Goal: Task Accomplishment & Management: Manage account settings

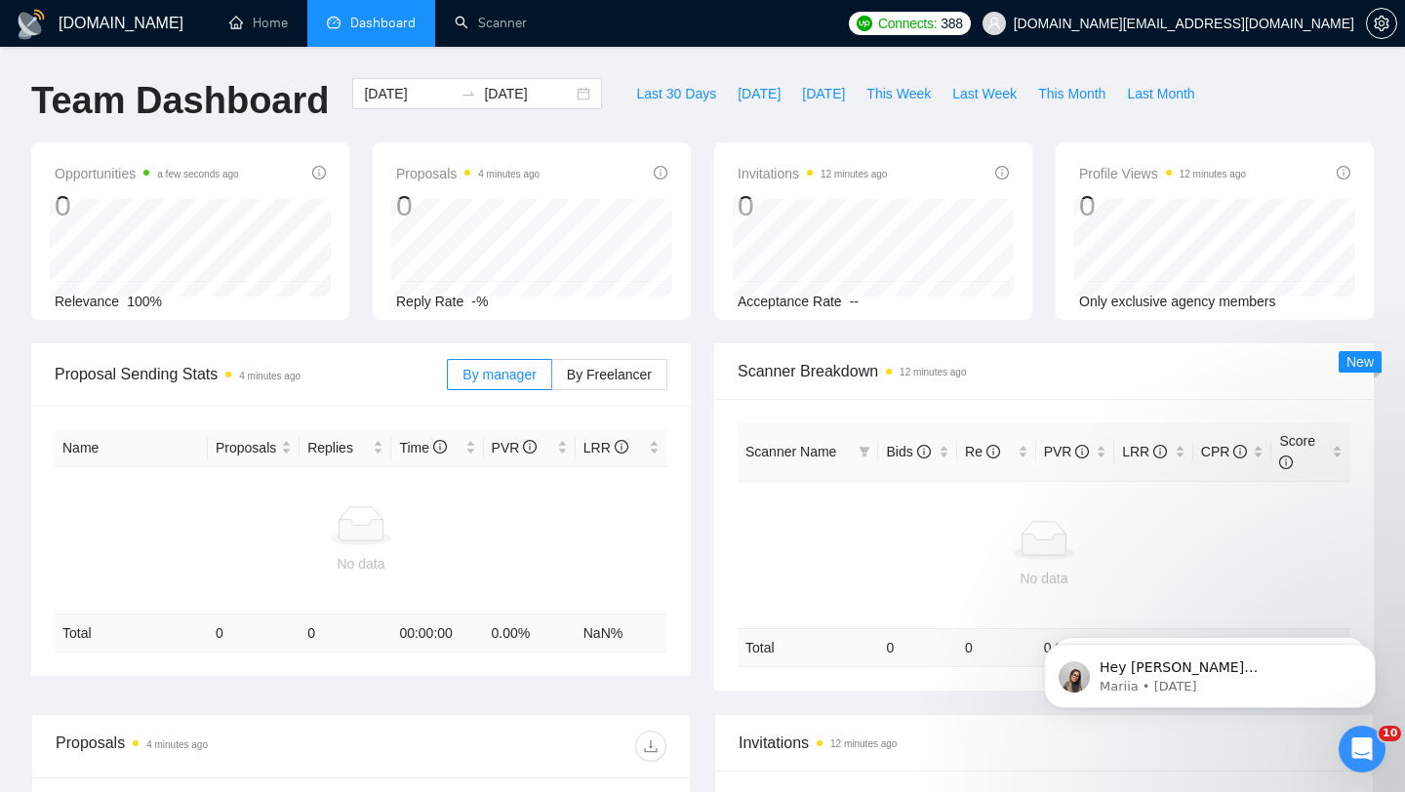
click at [372, 25] on span "Dashboard" at bounding box center [382, 23] width 65 height 17
click at [625, 89] on button "Last 30 Days" at bounding box center [675, 93] width 101 height 31
type input "[DATE]"
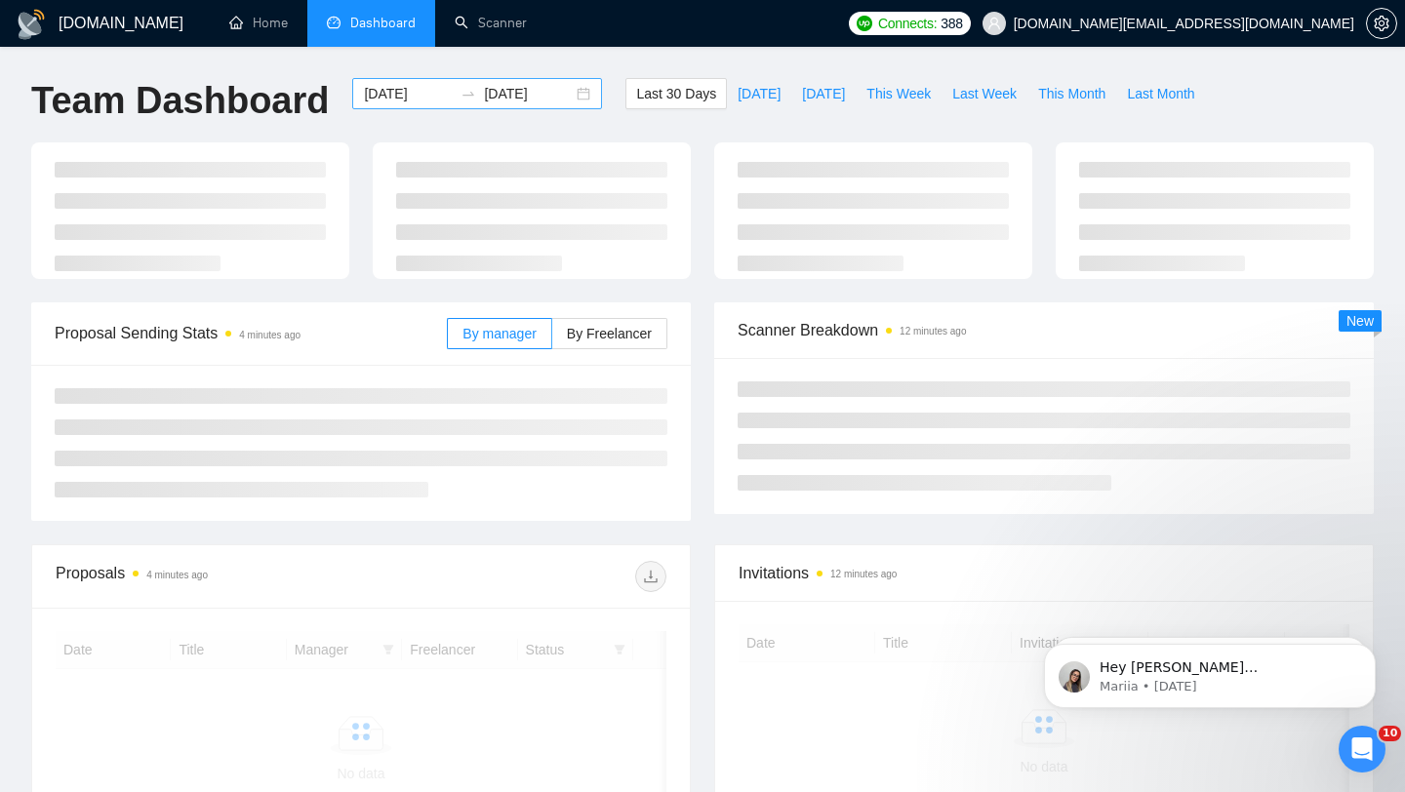
click at [569, 88] on div "[DATE] [DATE]" at bounding box center [477, 93] width 250 height 31
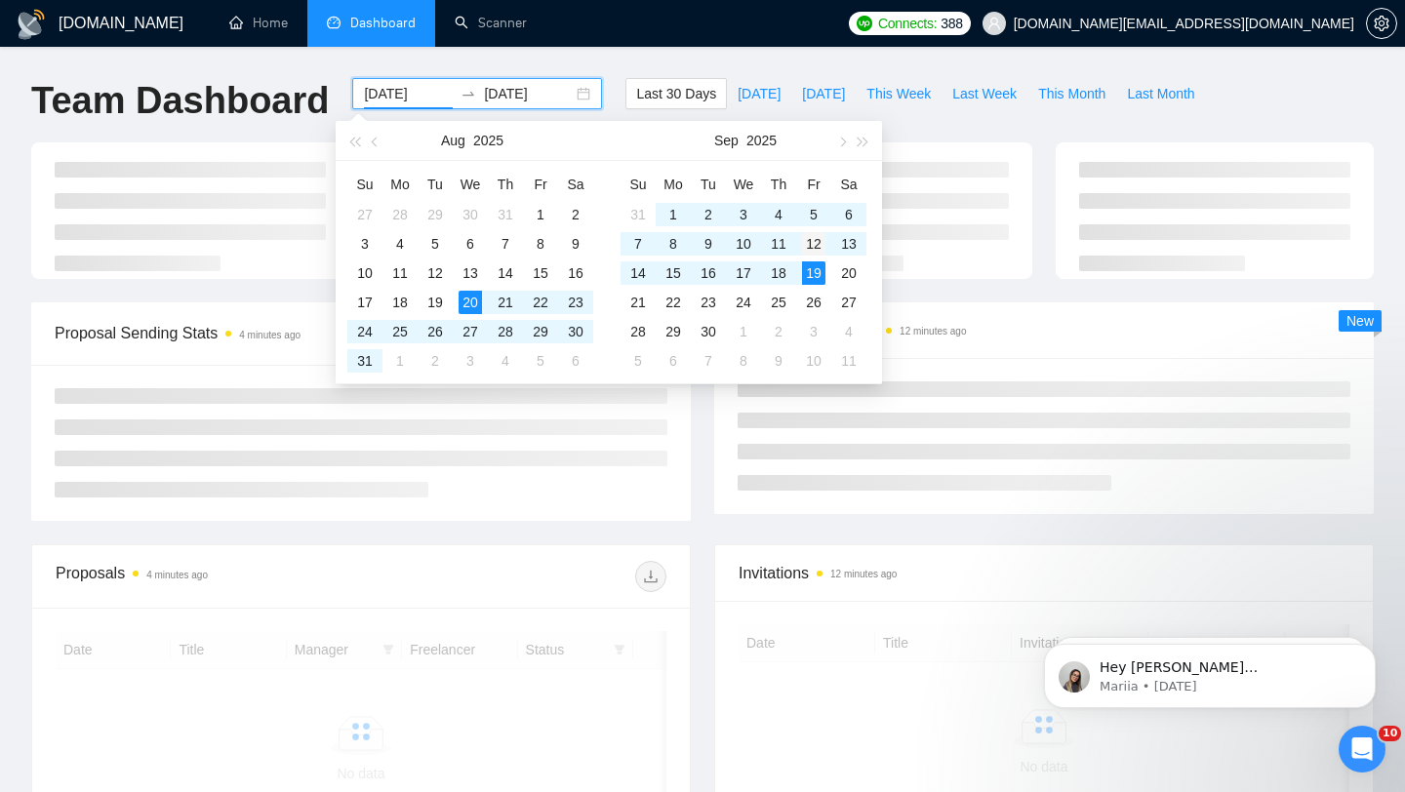
type input "[DATE]"
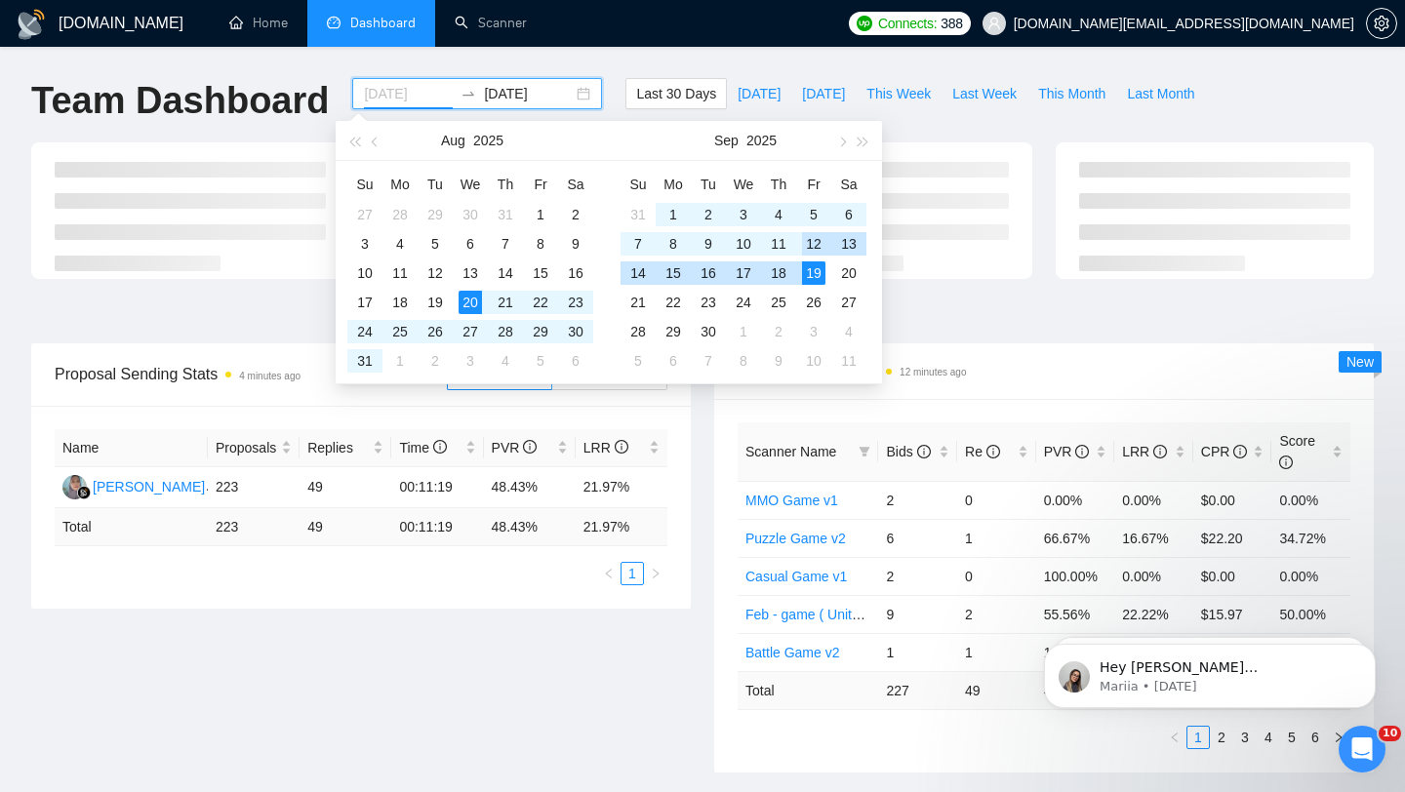
click at [822, 250] on div "12" at bounding box center [813, 243] width 23 height 23
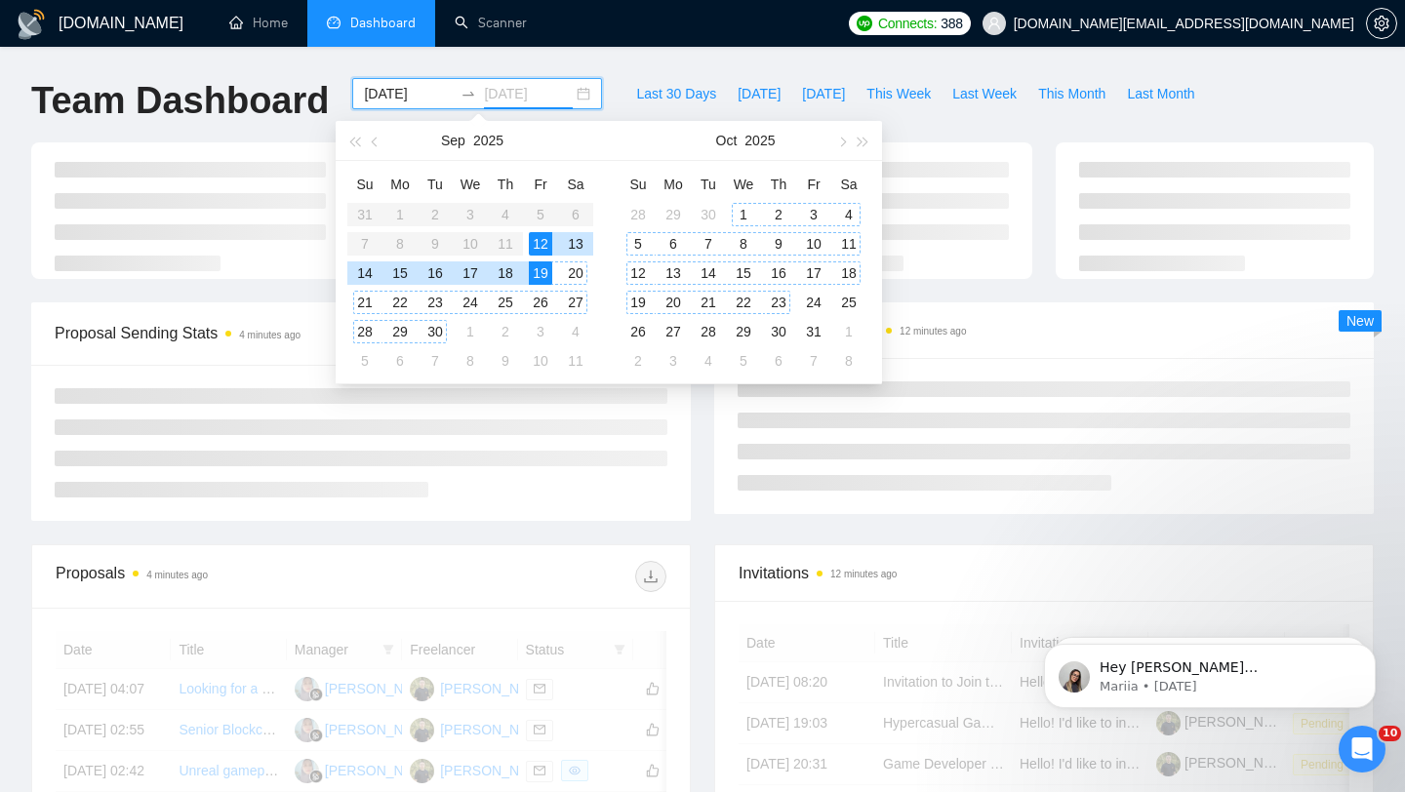
type input "[DATE]"
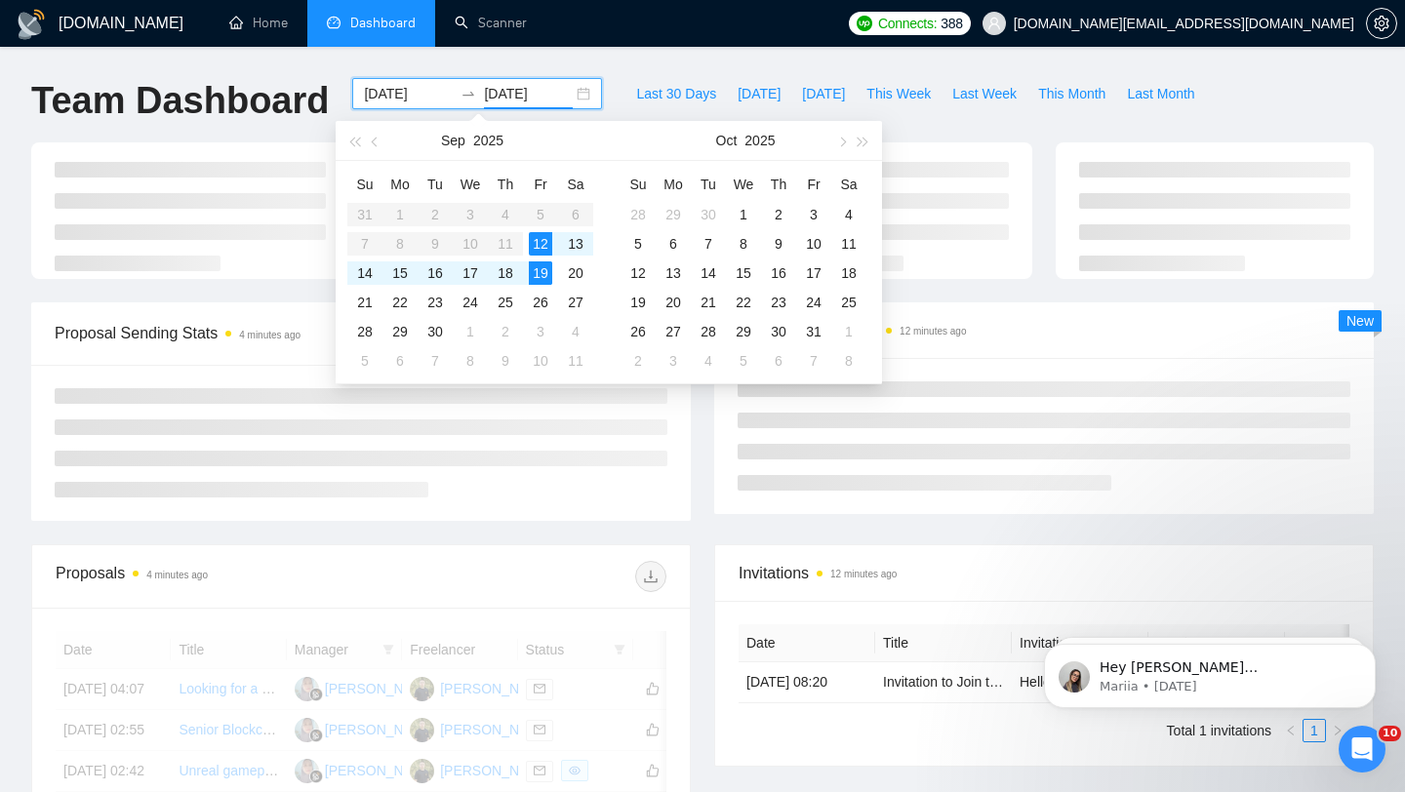
click at [707, 421] on div "Scanner Breakdown 12 minutes ago New" at bounding box center [1043, 408] width 683 height 212
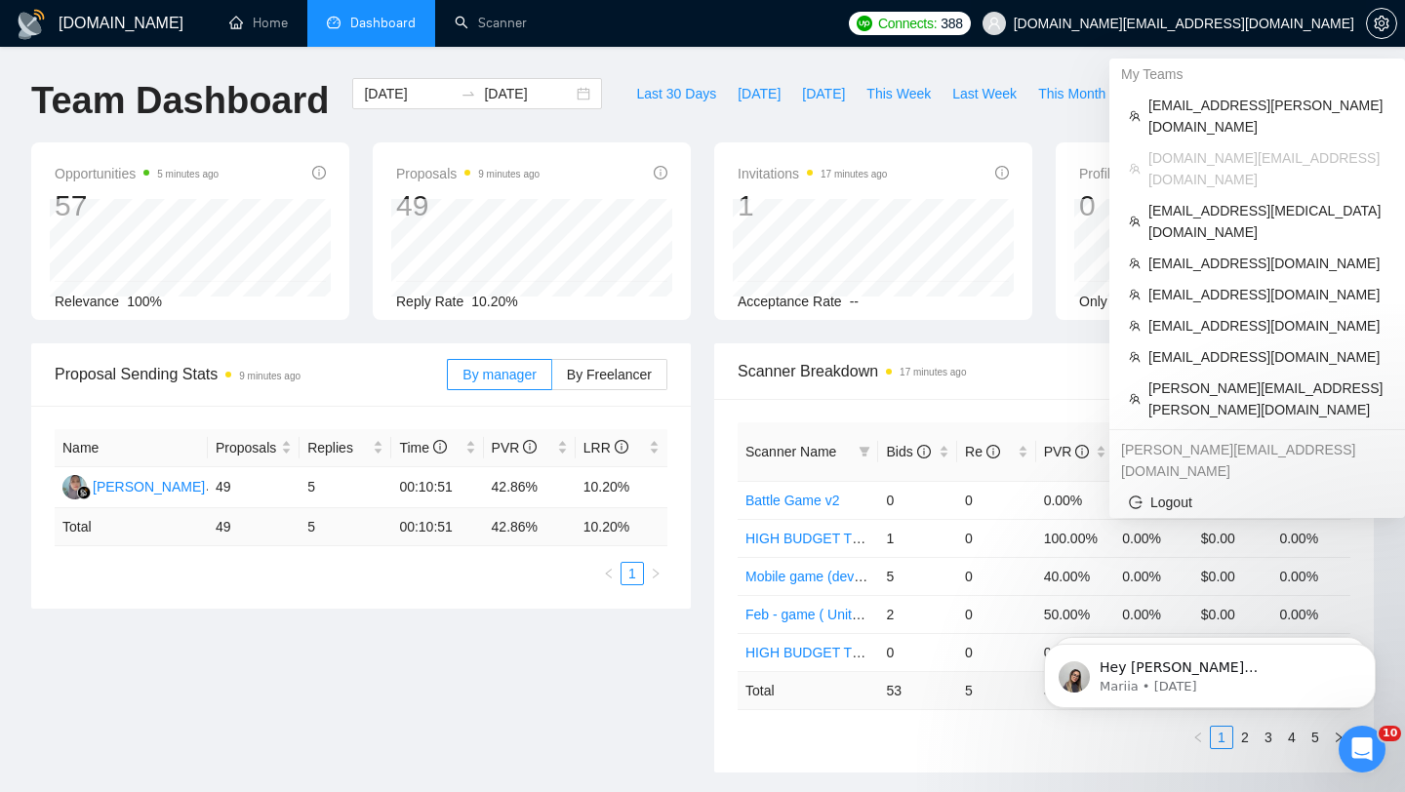
click at [1207, 23] on span "[DOMAIN_NAME][EMAIL_ADDRESS][DOMAIN_NAME]" at bounding box center [1184, 23] width 340 height 0
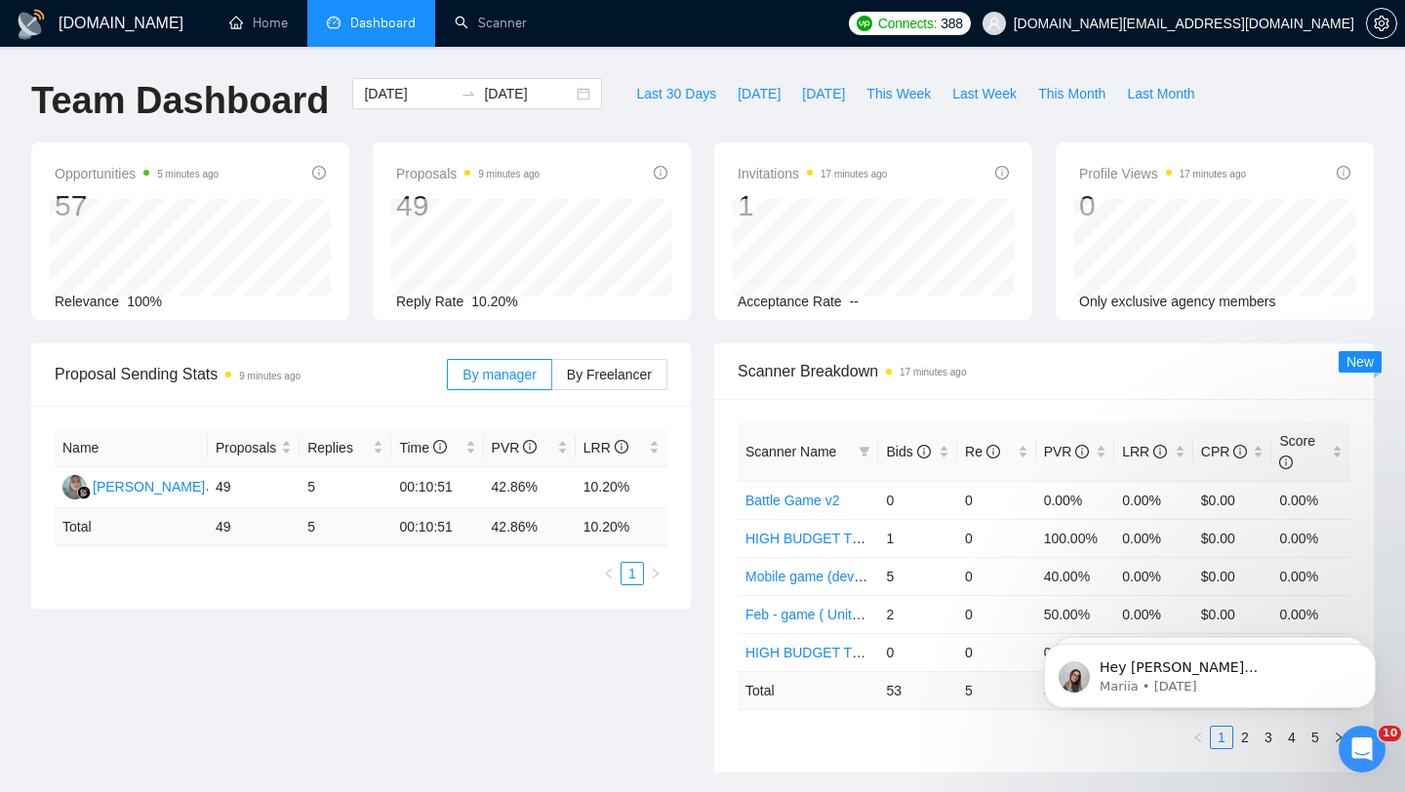
click at [1199, 23] on span "[DOMAIN_NAME][EMAIL_ADDRESS][DOMAIN_NAME]" at bounding box center [1184, 23] width 340 height 0
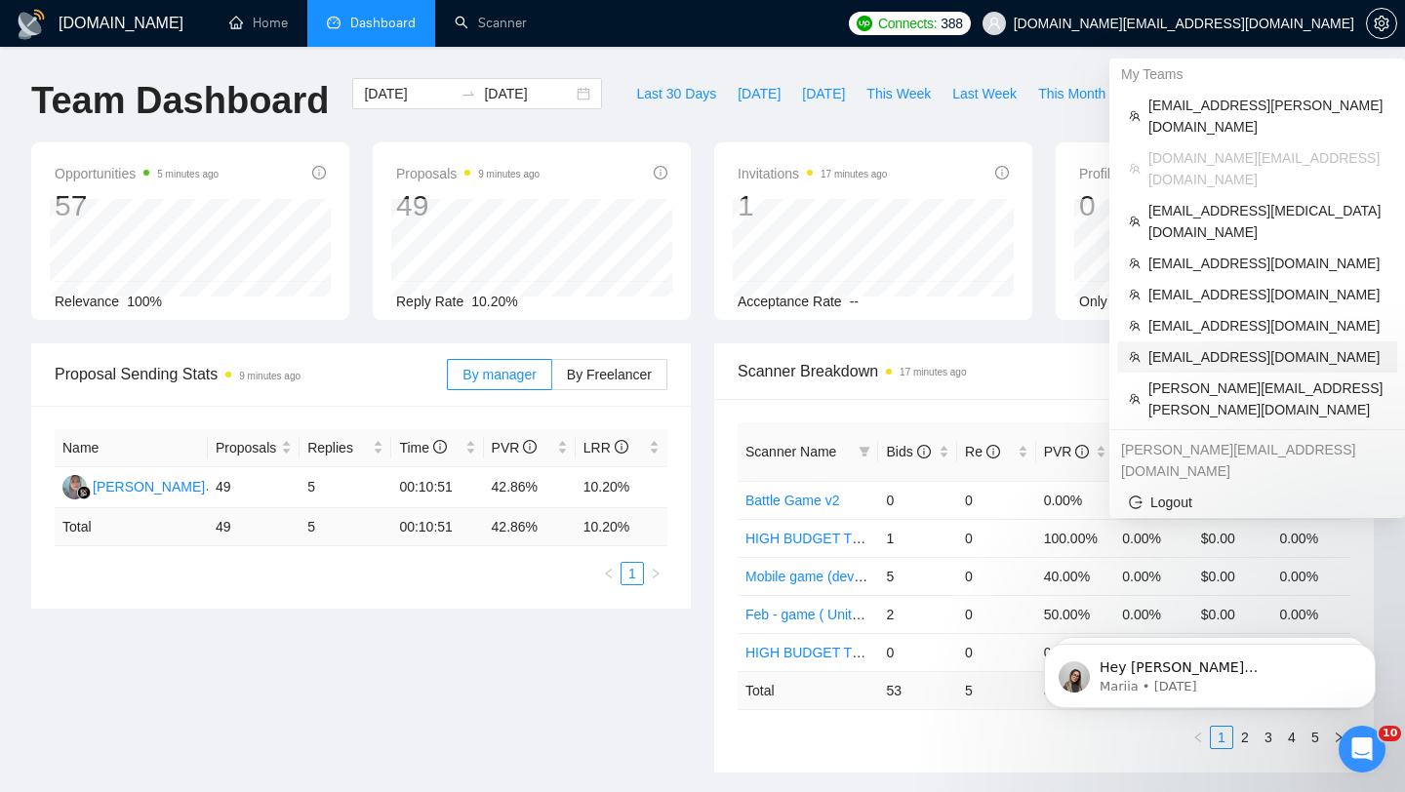
click at [1213, 346] on span "[EMAIL_ADDRESS][DOMAIN_NAME]" at bounding box center [1266, 356] width 237 height 21
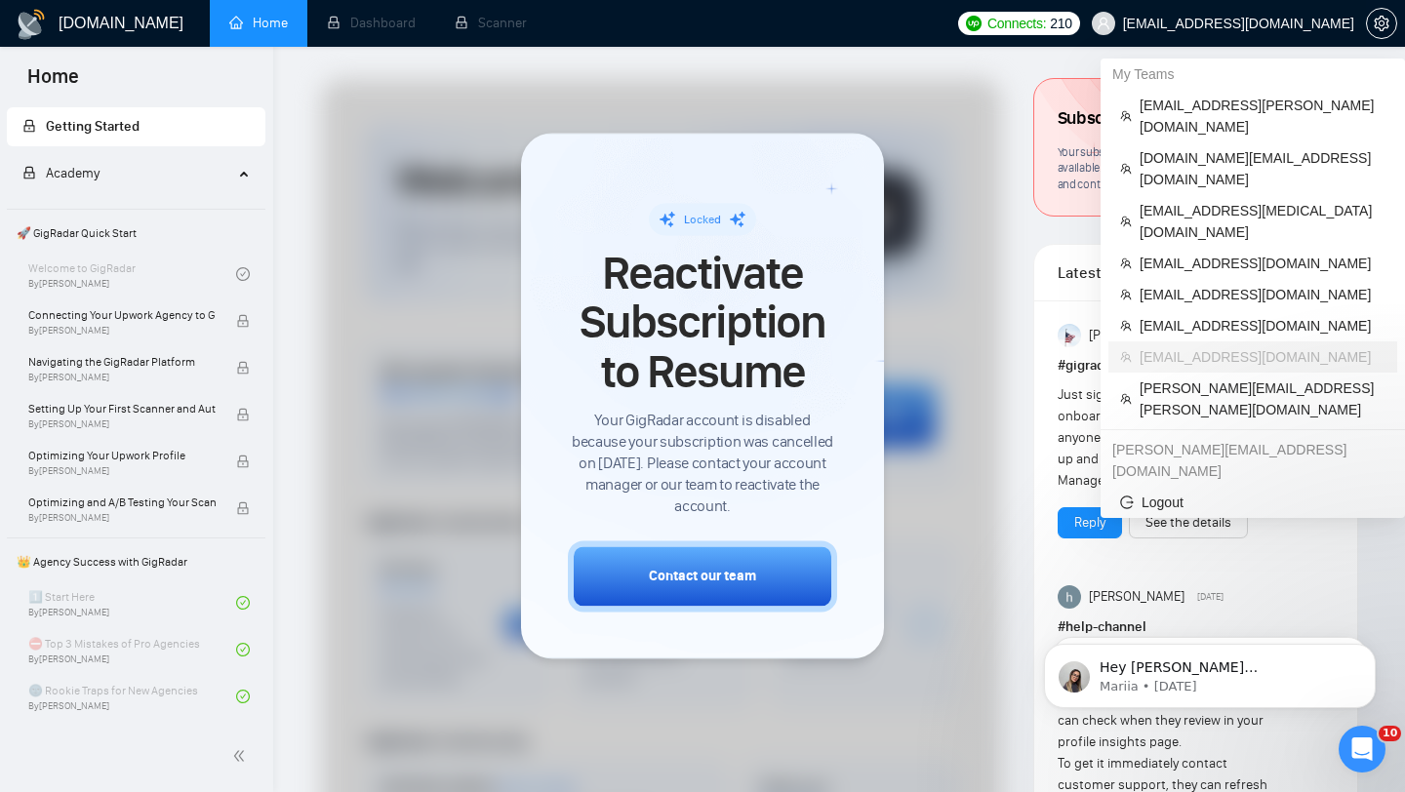
click at [1282, 23] on span "[EMAIL_ADDRESS][DOMAIN_NAME]" at bounding box center [1238, 23] width 231 height 0
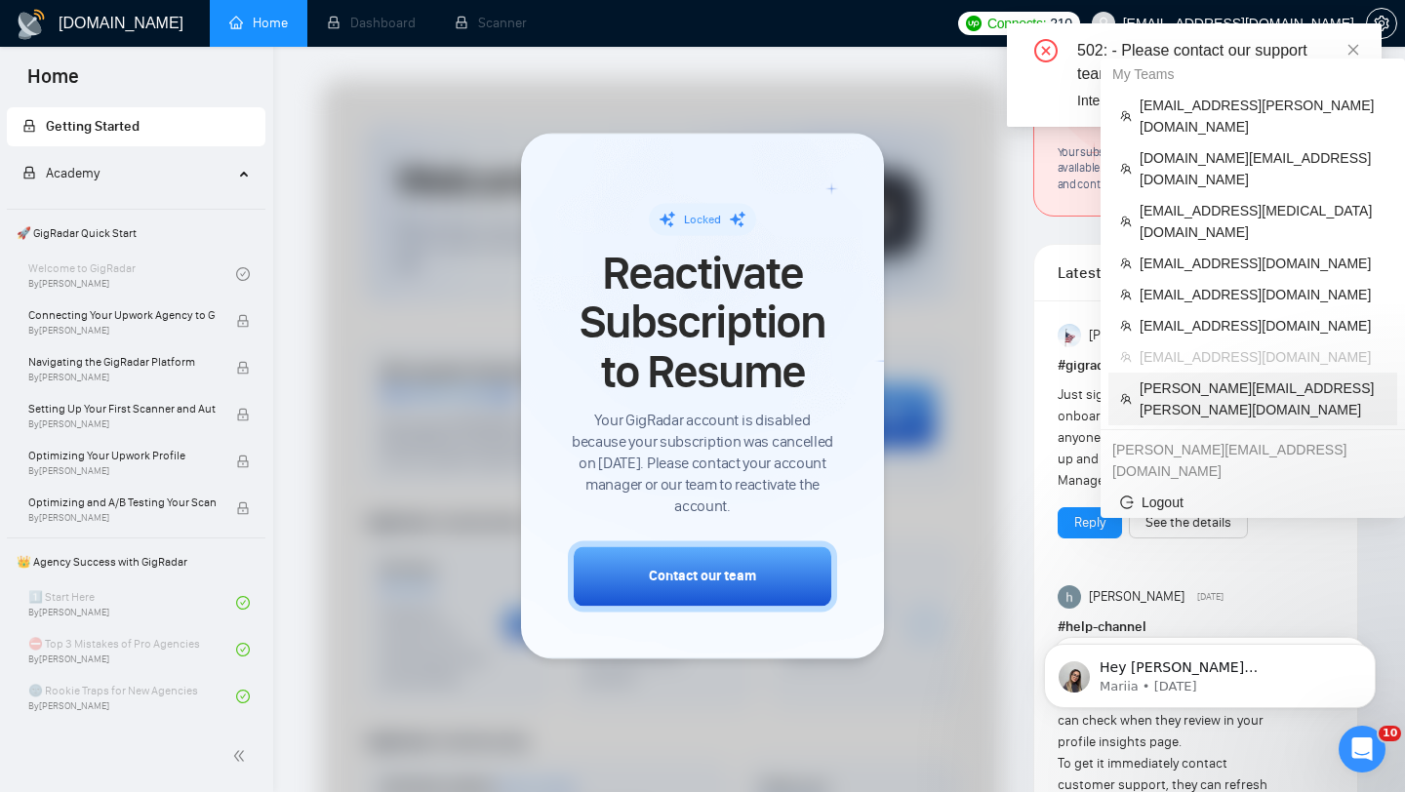
click at [1186, 378] on span "[PERSON_NAME][EMAIL_ADDRESS][PERSON_NAME][DOMAIN_NAME]" at bounding box center [1262, 399] width 246 height 43
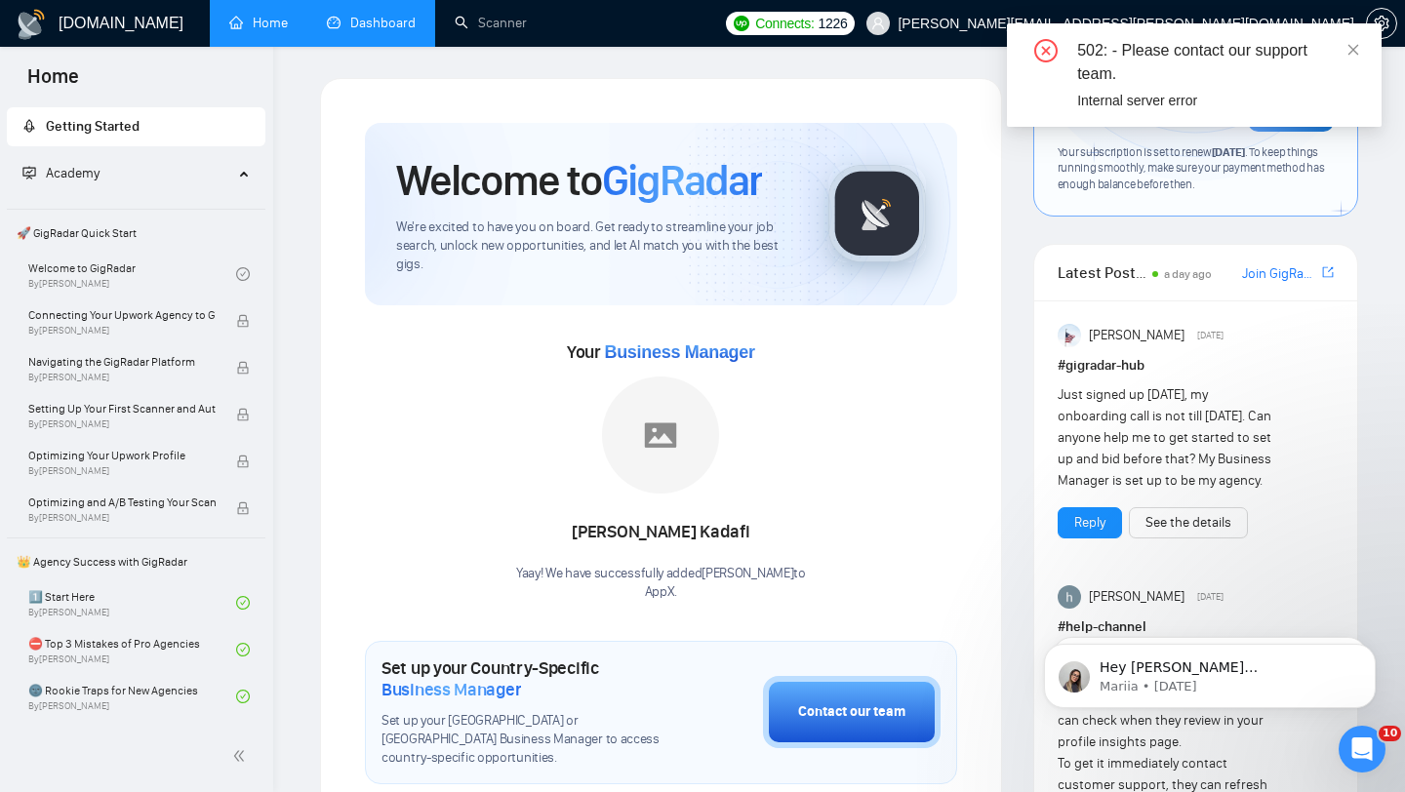
click at [388, 26] on link "Dashboard" at bounding box center [371, 23] width 89 height 17
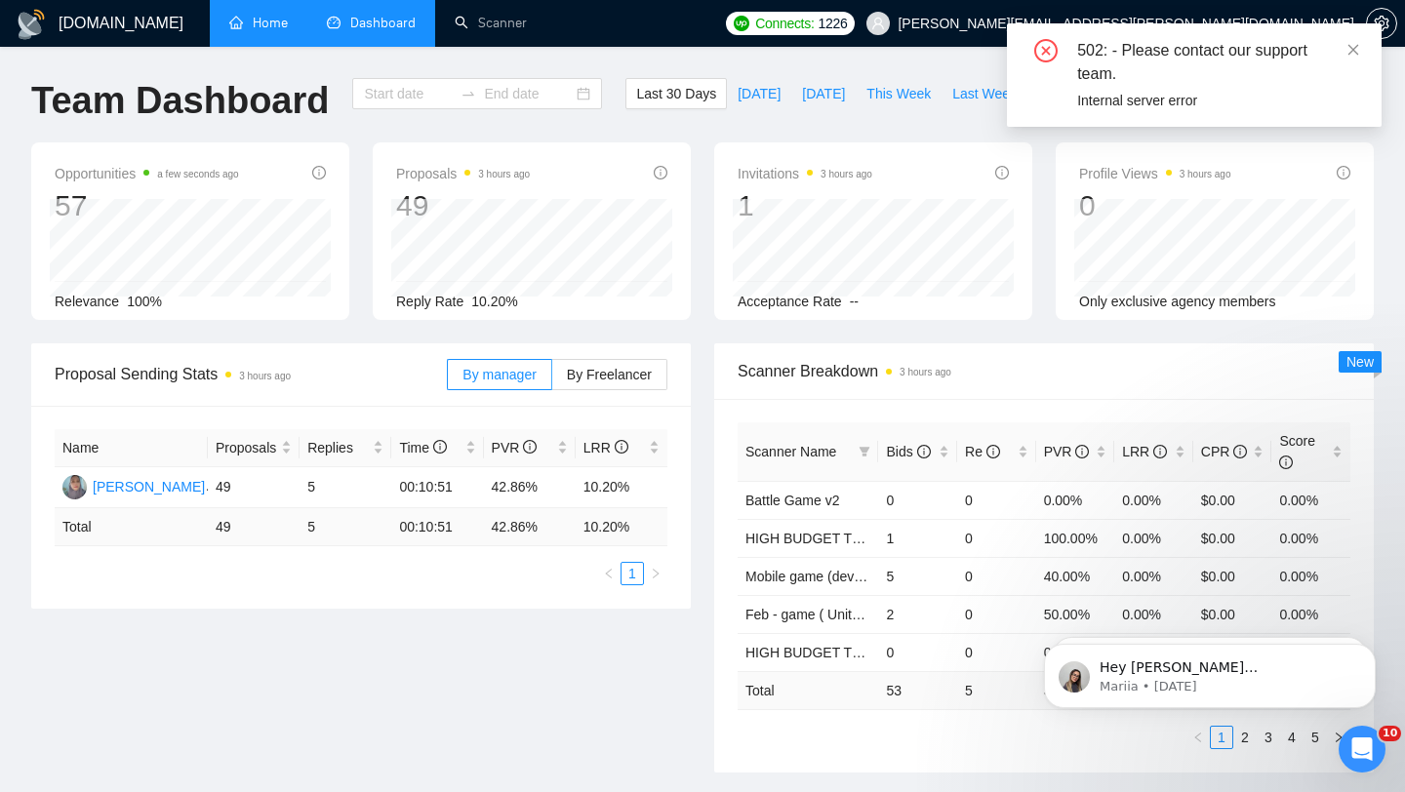
type input "[DATE]"
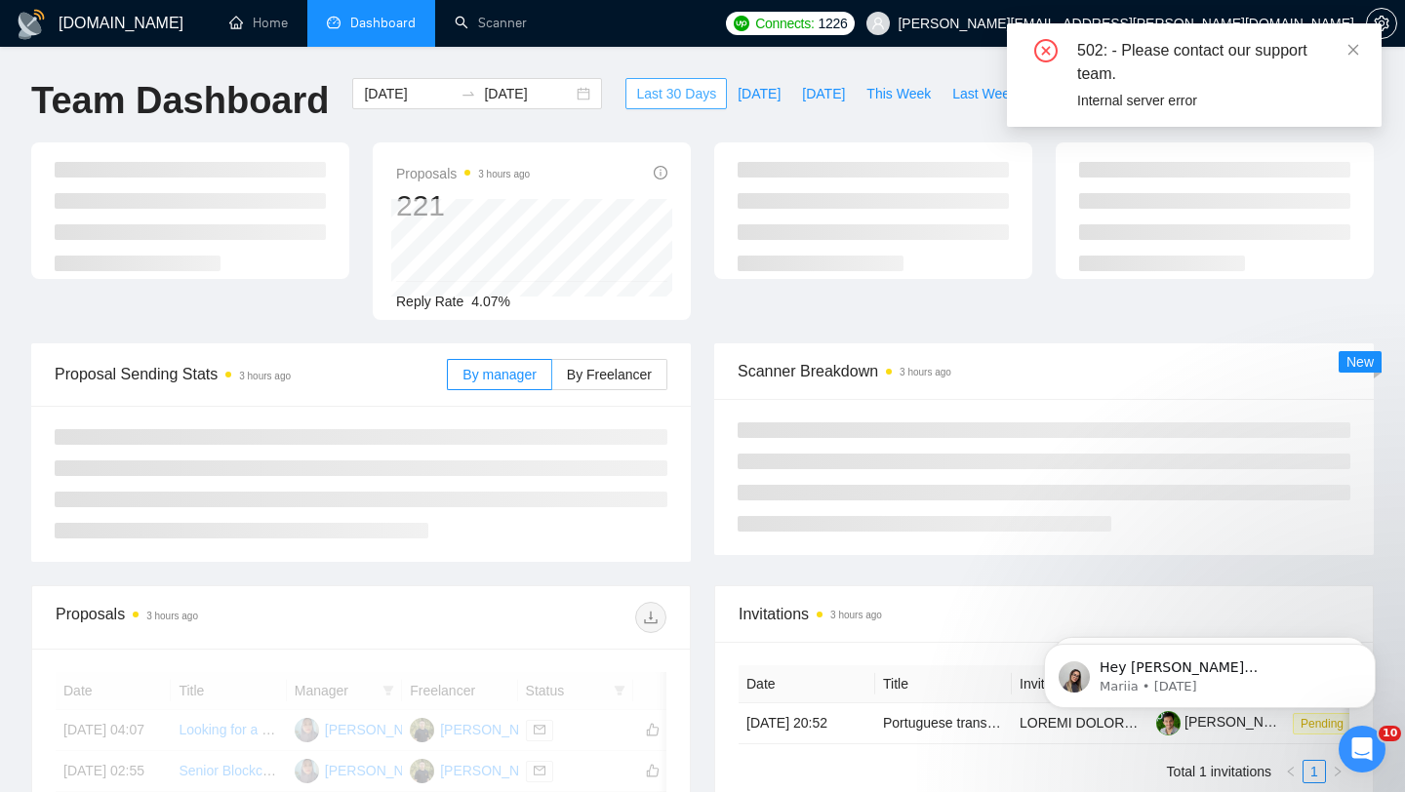
click at [666, 98] on span "Last 30 Days" at bounding box center [676, 93] width 80 height 21
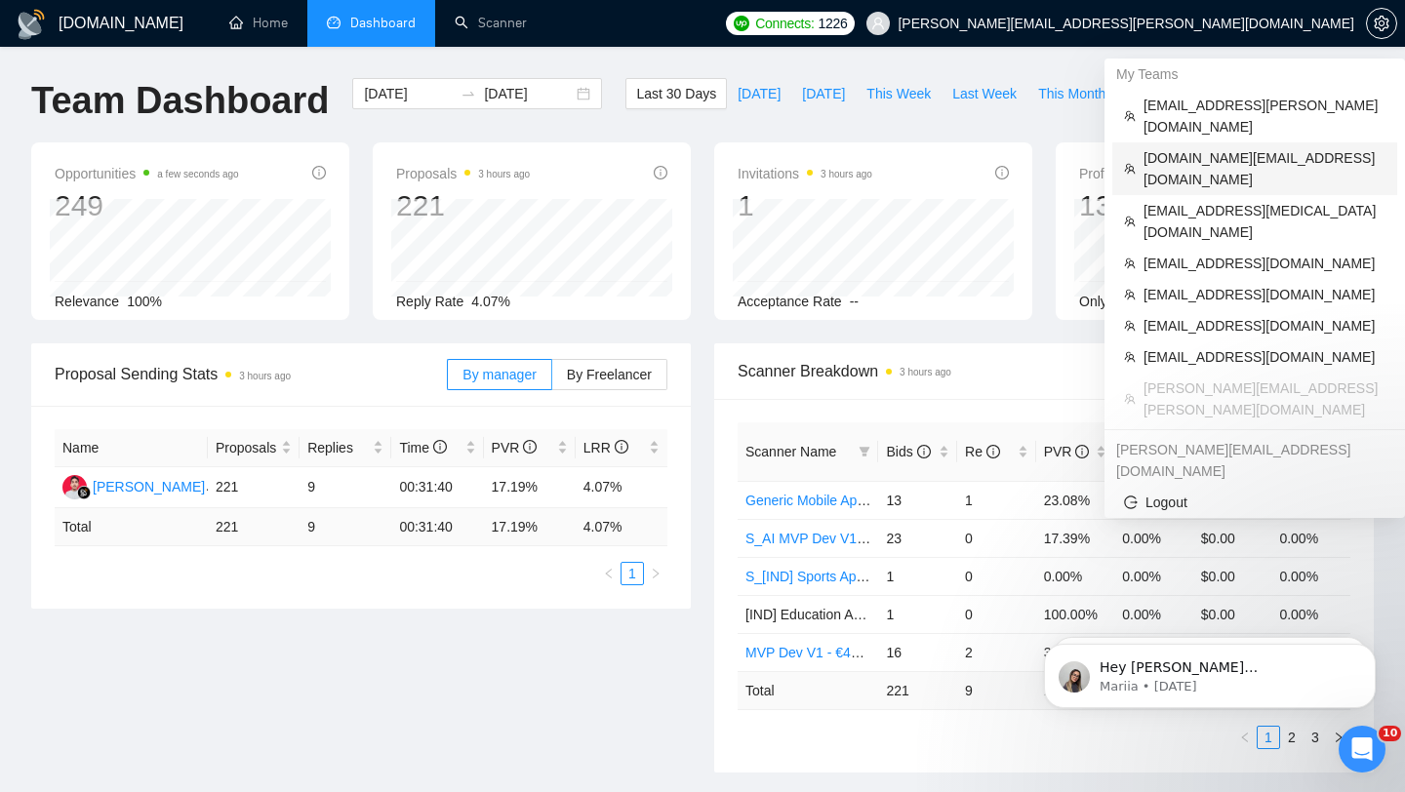
click at [1157, 147] on span "[DOMAIN_NAME][EMAIL_ADDRESS][DOMAIN_NAME]" at bounding box center [1264, 168] width 242 height 43
